Goal: Transaction & Acquisition: Subscribe to service/newsletter

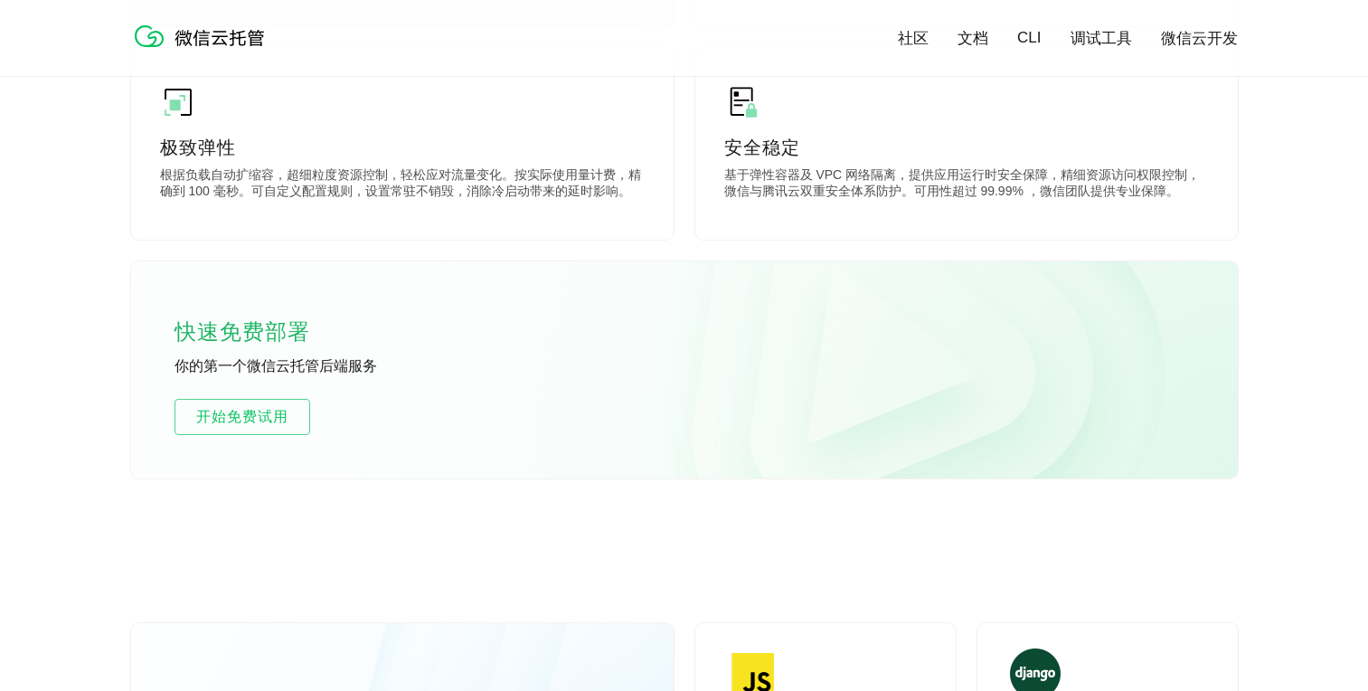
scroll to position [985, 0]
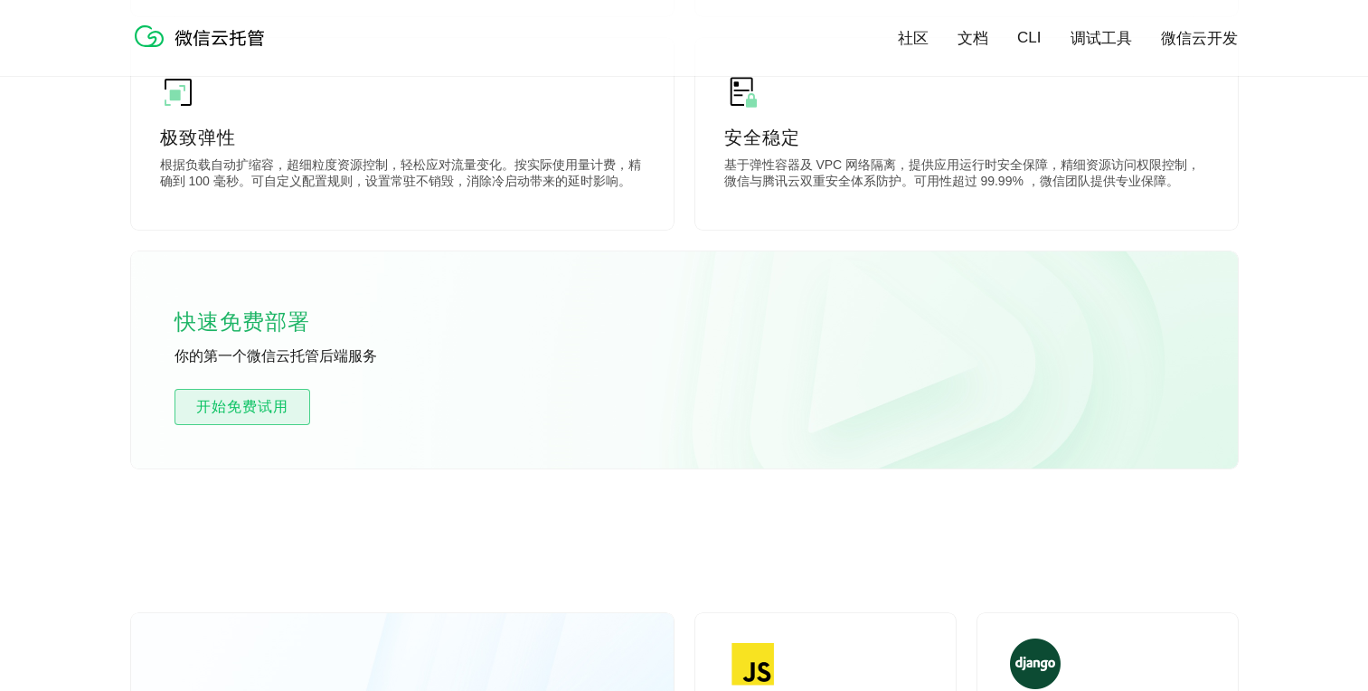
click at [274, 413] on span "开始免费试用" at bounding box center [242, 407] width 134 height 22
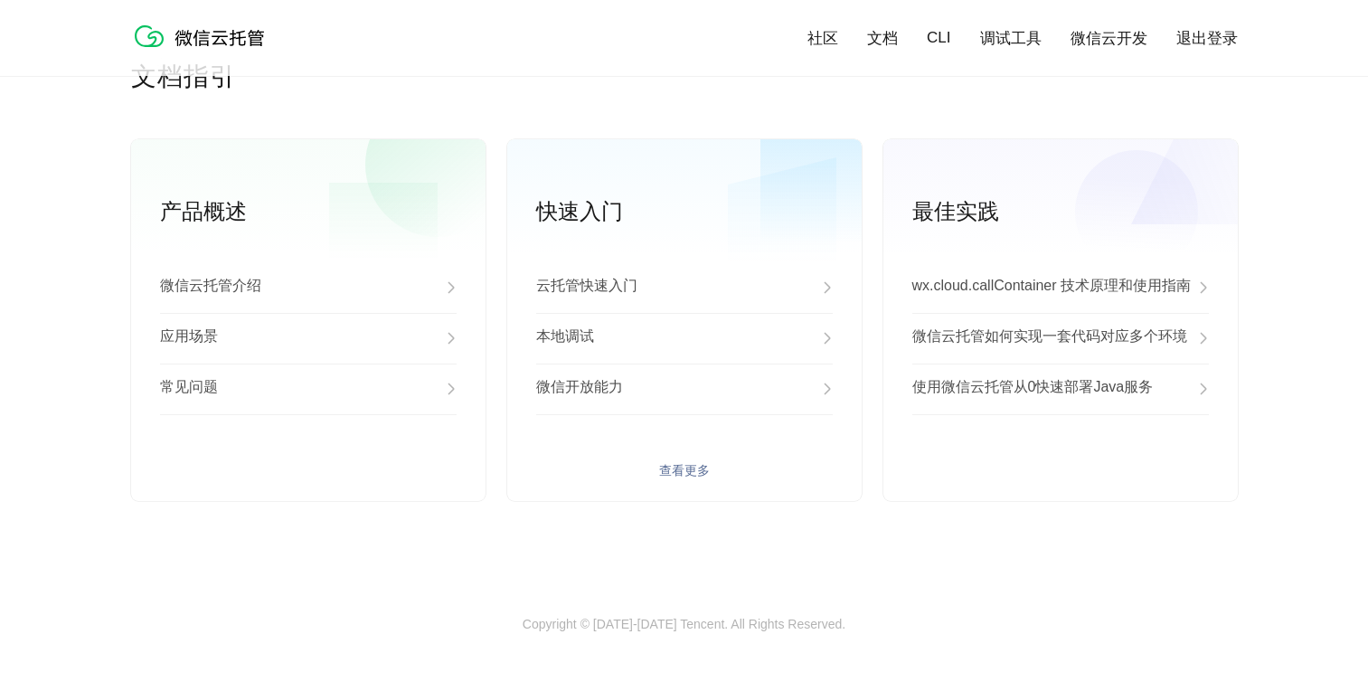
scroll to position [4611, 0]
click at [598, 289] on p "云托管快速入门" at bounding box center [586, 289] width 101 height 22
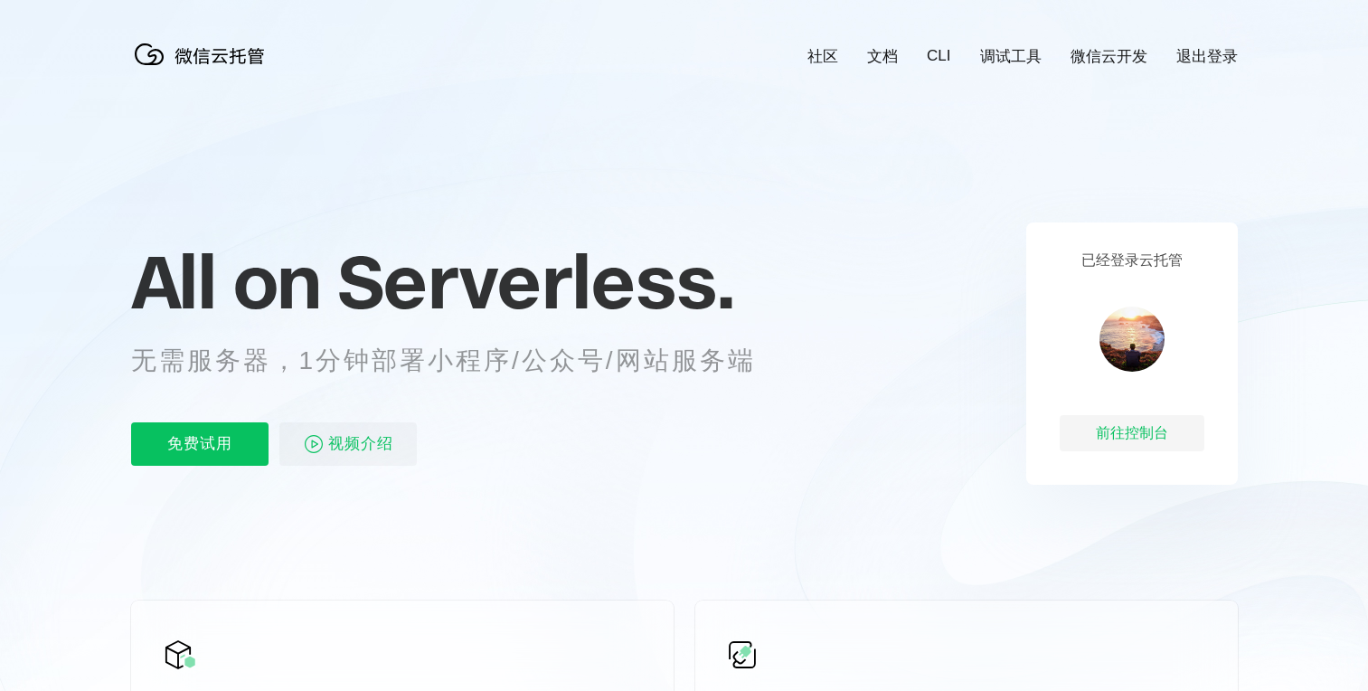
scroll to position [0, 3215]
click at [241, 451] on p "免费试用" at bounding box center [199, 443] width 137 height 43
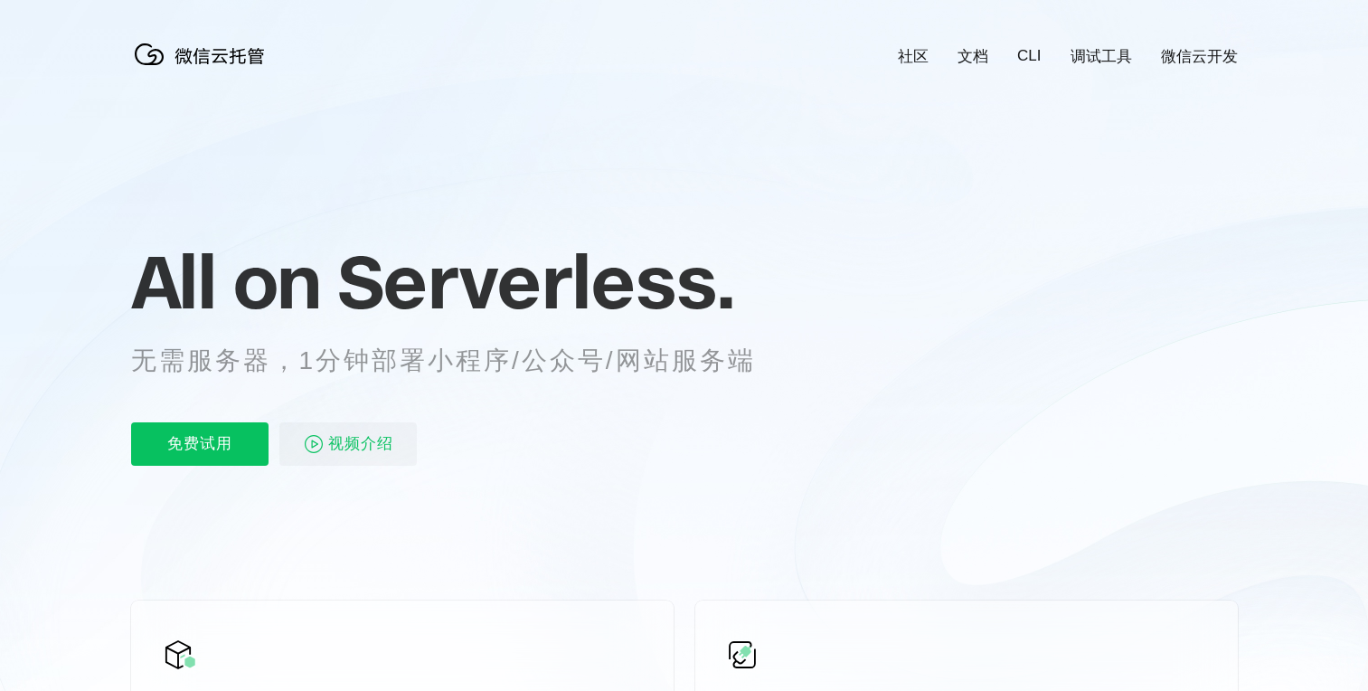
scroll to position [0, 3215]
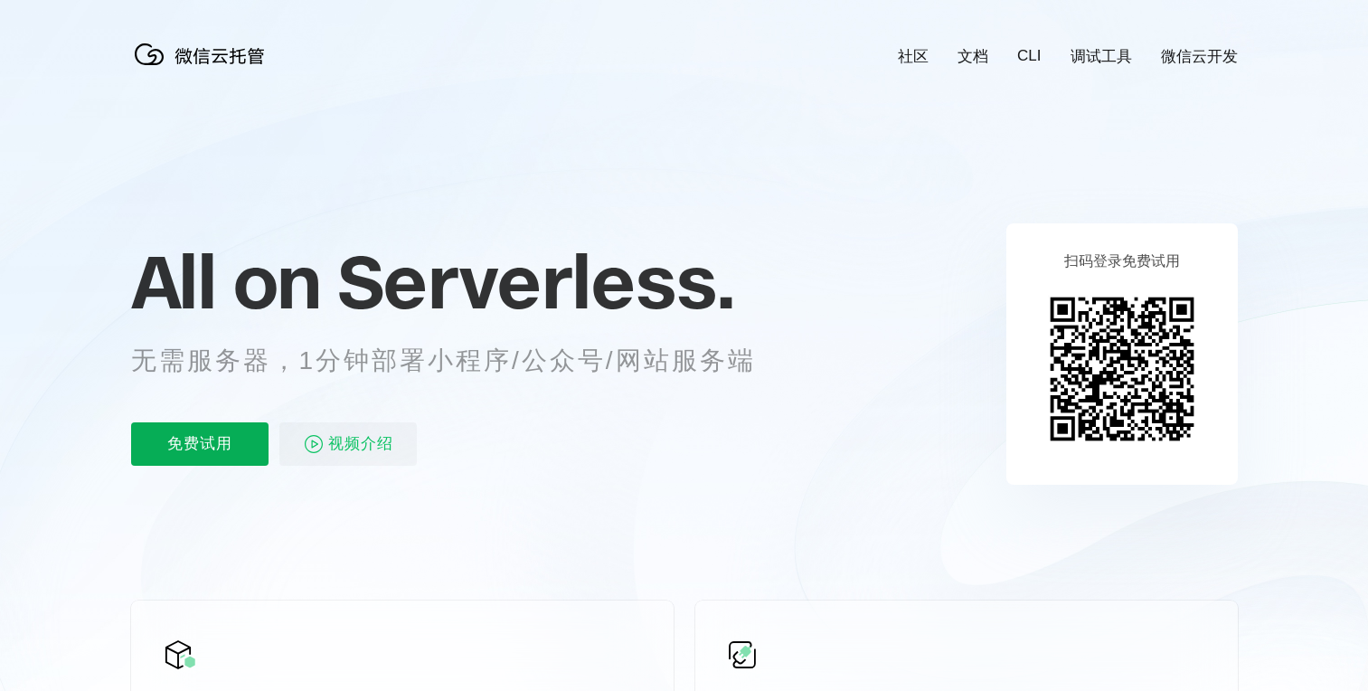
click at [189, 447] on p "免费试用" at bounding box center [199, 443] width 137 height 43
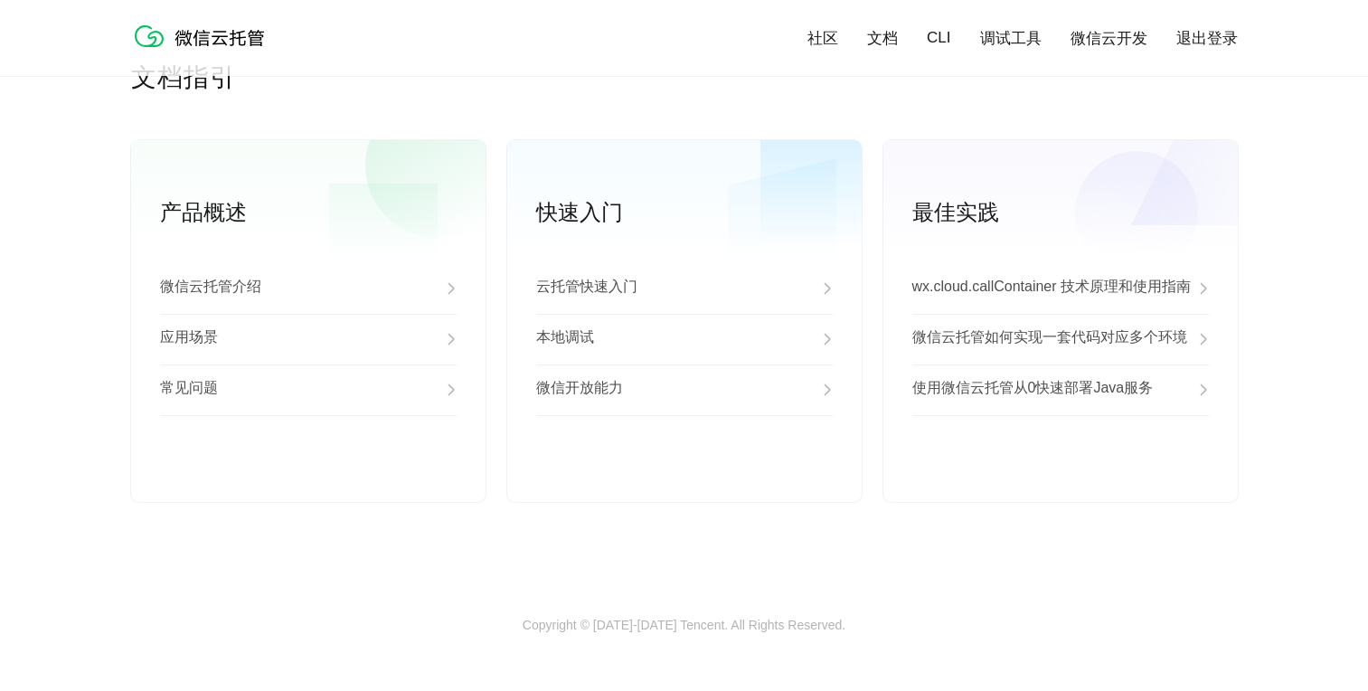
scroll to position [0, 3215]
